Goal: Register for event/course

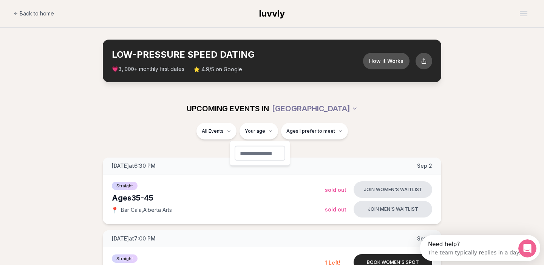
type input "**"
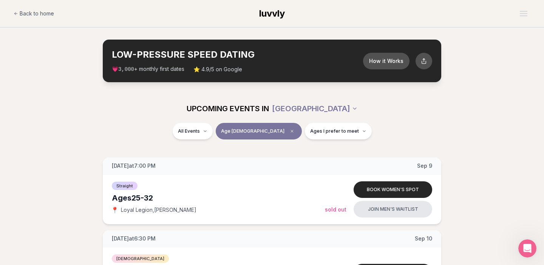
click at [142, 113] on div "UPCOMING EVENTS IN [GEOGRAPHIC_DATA]" at bounding box center [271, 108] width 423 height 17
click at [310, 132] on span "Ages I prefer to meet" at bounding box center [334, 131] width 49 height 6
click at [285, 159] on button "Around my age" at bounding box center [284, 160] width 6 height 6
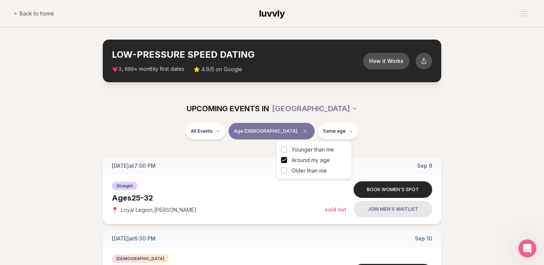
click at [387, 125] on div "All Events Age [DEMOGRAPHIC_DATA] Same age" at bounding box center [271, 133] width 423 height 20
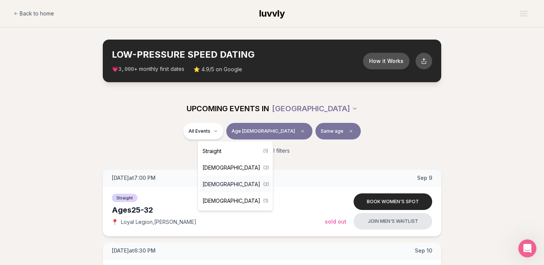
click at [223, 184] on span "[DEMOGRAPHIC_DATA]" at bounding box center [231, 185] width 58 height 8
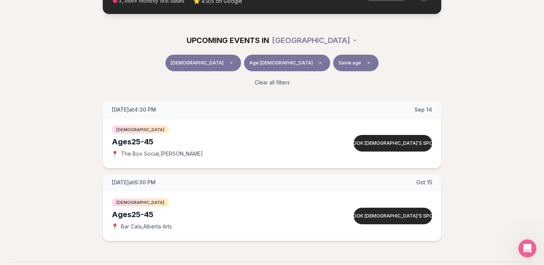
scroll to position [63, 0]
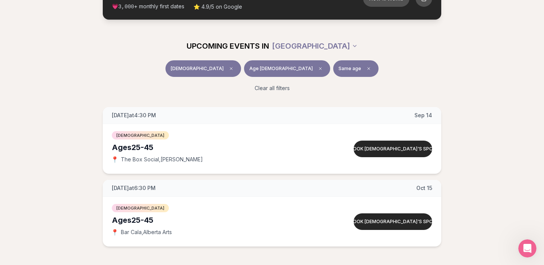
click at [224, 67] on span "[DEMOGRAPHIC_DATA]" at bounding box center [197, 69] width 53 height 6
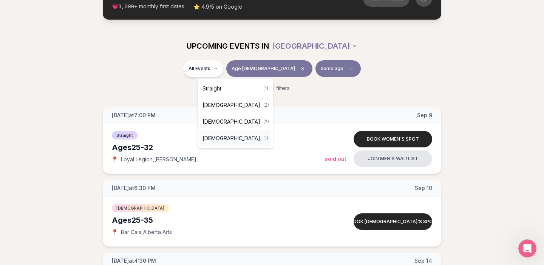
click at [223, 139] on span "[DEMOGRAPHIC_DATA]" at bounding box center [231, 139] width 58 height 8
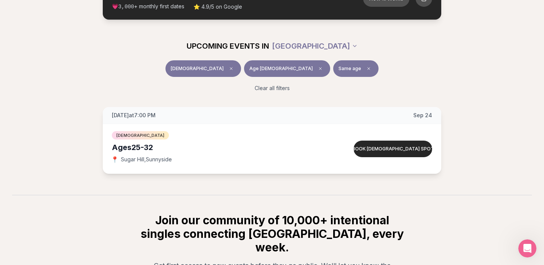
click at [137, 150] on div "Ages [DEMOGRAPHIC_DATA]" at bounding box center [218, 147] width 213 height 11
